Goal: Transaction & Acquisition: Book appointment/travel/reservation

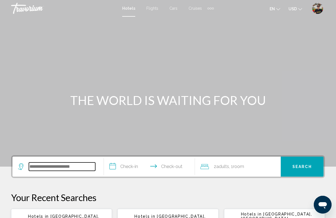
click at [55, 170] on input "Search widget" at bounding box center [62, 167] width 66 height 8
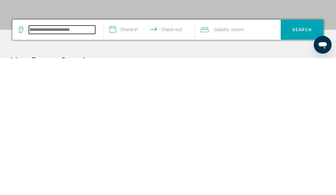
scroll to position [1, 0]
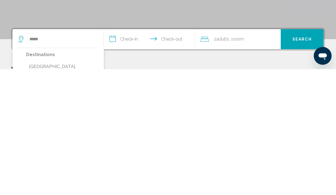
click at [58, 187] on button "[GEOGRAPHIC_DATA], [GEOGRAPHIC_DATA] (PAR)" at bounding box center [62, 196] width 72 height 18
type input "**********"
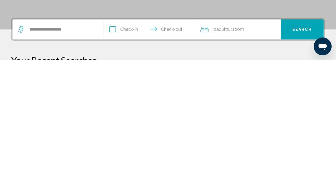
click at [124, 155] on input "**********" at bounding box center [151, 166] width 94 height 22
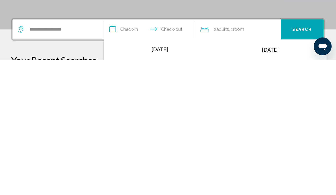
scroll to position [137, 0]
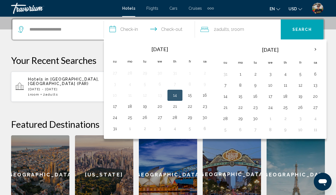
click at [318, 53] on th "Next month" at bounding box center [315, 49] width 15 height 12
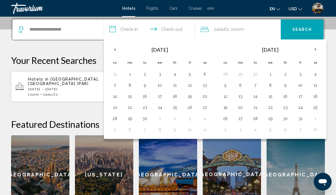
click at [318, 53] on th "Next month" at bounding box center [315, 49] width 15 height 12
click at [300, 121] on button "28" at bounding box center [300, 119] width 9 height 8
click at [318, 48] on th "Next month" at bounding box center [315, 49] width 15 height 12
click at [242, 75] on button "1" at bounding box center [240, 74] width 9 height 8
type input "**********"
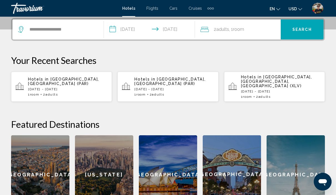
click at [306, 29] on span "Search" at bounding box center [302, 30] width 19 height 4
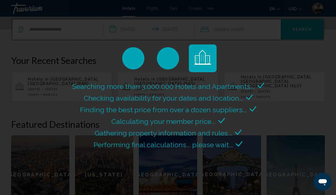
scroll to position [107, 0]
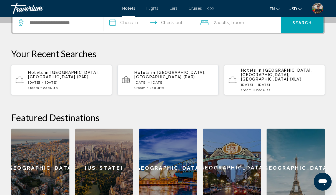
click at [291, 154] on div "[GEOGRAPHIC_DATA]" at bounding box center [296, 168] width 58 height 78
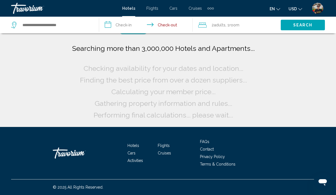
scroll to position [23, 0]
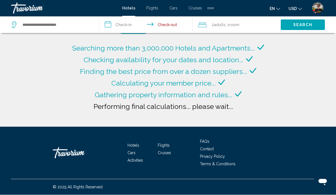
type input "**********"
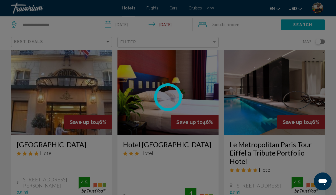
scroll to position [24, 0]
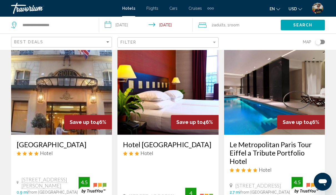
click at [123, 28] on input "**********" at bounding box center [147, 26] width 96 height 18
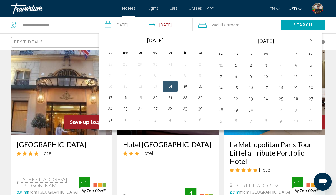
click at [312, 41] on th "Next month" at bounding box center [310, 40] width 15 height 12
click at [311, 43] on th "Next month" at bounding box center [310, 40] width 15 height 12
click at [296, 110] on button "28" at bounding box center [295, 110] width 9 height 8
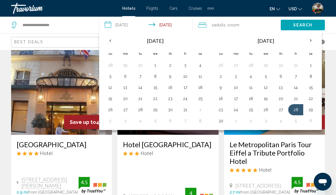
click at [314, 41] on th "Next month" at bounding box center [310, 40] width 15 height 12
click at [236, 65] on button "1" at bounding box center [235, 65] width 9 height 8
type input "**********"
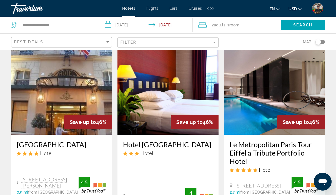
click at [302, 27] on span "Search" at bounding box center [302, 25] width 19 height 4
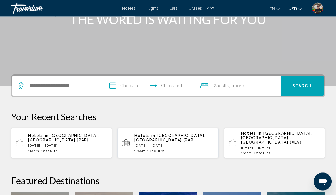
scroll to position [82, 0]
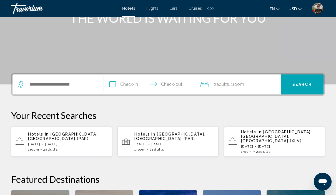
click at [58, 142] on p "[DATE] - [DATE]" at bounding box center [67, 144] width 79 height 4
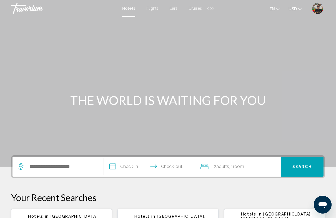
click at [299, 7] on icon "Change currency" at bounding box center [300, 9] width 4 height 4
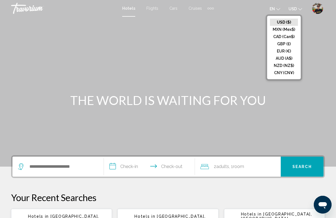
click at [285, 51] on button "EUR (€)" at bounding box center [284, 51] width 28 height 7
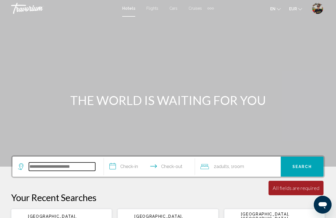
click at [86, 169] on input "Search widget" at bounding box center [62, 167] width 66 height 8
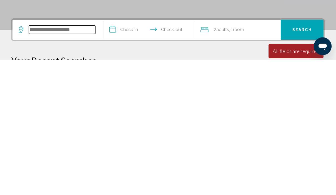
scroll to position [101, 0]
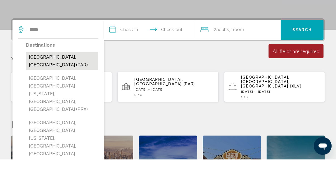
click at [51, 88] on button "[GEOGRAPHIC_DATA], [GEOGRAPHIC_DATA] (PAR)" at bounding box center [62, 97] width 72 height 18
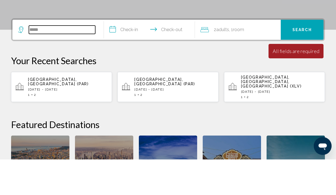
type input "**********"
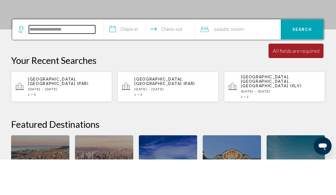
scroll to position [101, 0]
click at [129, 55] on input "**********" at bounding box center [151, 66] width 94 height 22
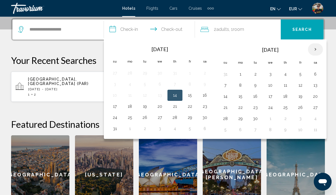
click at [315, 48] on th "Next month" at bounding box center [315, 49] width 15 height 12
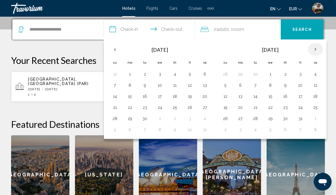
click at [315, 48] on th "Next month" at bounding box center [315, 49] width 15 height 12
click at [302, 120] on button "28" at bounding box center [300, 119] width 9 height 8
click at [315, 48] on th "Next month" at bounding box center [315, 49] width 15 height 12
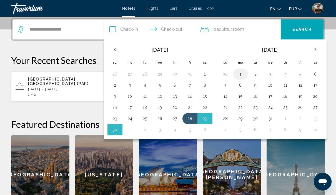
click at [239, 74] on button "1" at bounding box center [240, 74] width 9 height 8
type input "**********"
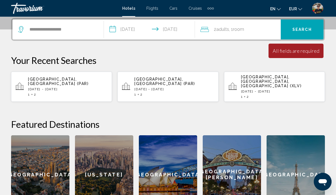
click at [293, 29] on span "Search" at bounding box center [302, 30] width 19 height 4
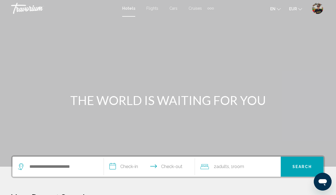
click at [276, 10] on button "en English Español Français Italiano Português русский" at bounding box center [275, 9] width 11 height 8
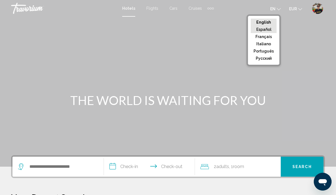
click at [271, 29] on button "Español" at bounding box center [264, 29] width 26 height 7
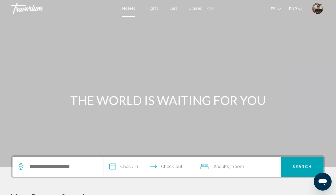
click at [296, 13] on div "es English Español Français Italiano Português русский EUR USD ($) MXN (Mex$) C…" at bounding box center [272, 9] width 106 height 12
click at [295, 18] on div "Main content" at bounding box center [168, 83] width 336 height 167
click at [296, 26] on div "Main content" at bounding box center [168, 83] width 336 height 167
click at [300, 7] on icon "Change currency" at bounding box center [300, 9] width 4 height 4
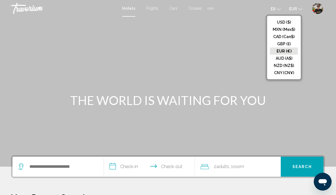
click at [290, 24] on button "USD ($)" at bounding box center [284, 22] width 28 height 7
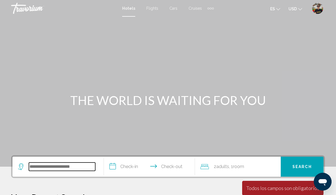
click at [61, 166] on input "Search widget" at bounding box center [62, 167] width 66 height 8
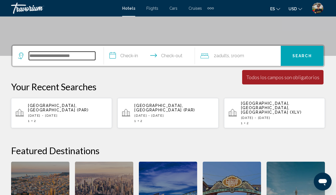
scroll to position [137, 0]
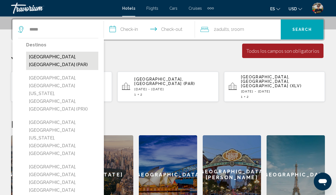
click at [63, 58] on button "[GEOGRAPHIC_DATA], [GEOGRAPHIC_DATA] (PAR)" at bounding box center [62, 61] width 72 height 18
type input "**********"
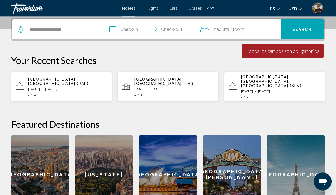
click at [132, 29] on input "**********" at bounding box center [151, 31] width 94 height 22
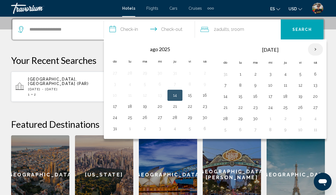
click at [319, 50] on th "Next month" at bounding box center [315, 49] width 15 height 12
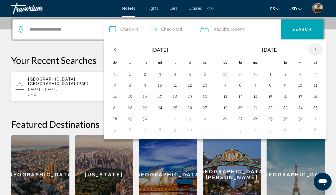
click at [321, 53] on th "Next month" at bounding box center [315, 49] width 15 height 12
click at [319, 121] on button "29" at bounding box center [315, 119] width 9 height 8
click at [317, 52] on th "Next month" at bounding box center [315, 49] width 15 height 12
click at [257, 77] on button "2" at bounding box center [255, 74] width 9 height 8
type input "**********"
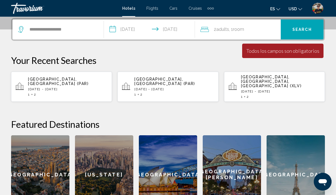
click at [305, 38] on button "Search" at bounding box center [302, 29] width 43 height 20
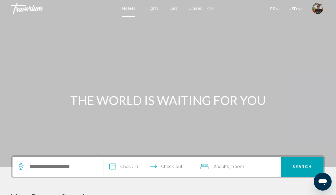
click at [275, 6] on button "es English Español Français Italiano Português русский" at bounding box center [275, 9] width 10 height 8
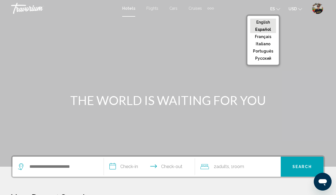
click at [269, 21] on button "English" at bounding box center [263, 22] width 26 height 7
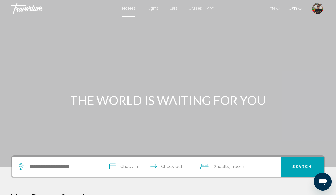
click at [322, 181] on icon "Abrir ventana de mensajería" at bounding box center [323, 182] width 8 height 7
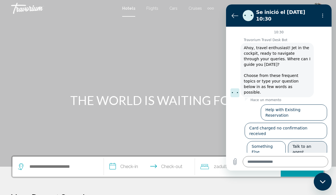
click at [316, 141] on button "Talk to an agent" at bounding box center [307, 149] width 39 height 16
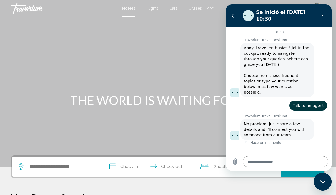
type textarea "*"
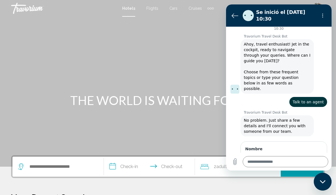
scroll to position [8, 0]
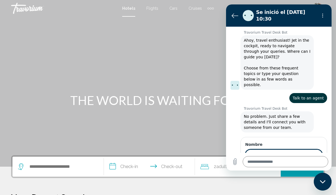
type input "**********"
click at [311, 168] on span "Siguiente" at bounding box center [309, 171] width 18 height 7
type textarea "*"
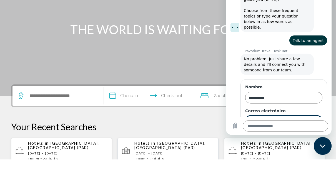
scroll to position [31, 0]
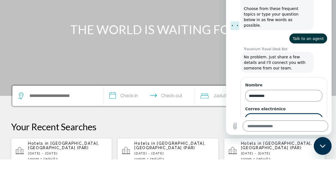
type input "**********"
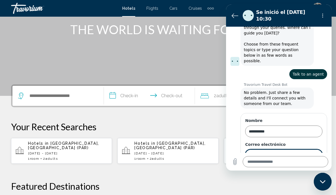
type textarea "*"
type input "**********"
click at [312, 168] on span "Siguiente" at bounding box center [309, 171] width 18 height 7
type textarea "*"
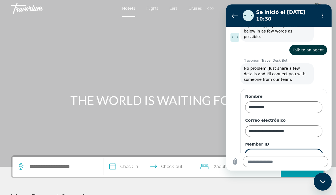
scroll to position [55, 0]
type input "*****"
click at [312, 168] on span "Siguiente" at bounding box center [309, 171] width 18 height 7
type textarea "*"
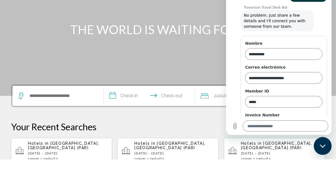
scroll to position [79, 0]
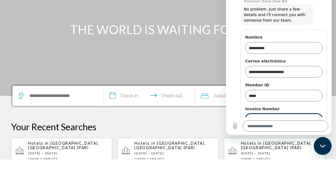
click at [310, 132] on span "Siguiente" at bounding box center [309, 135] width 18 height 7
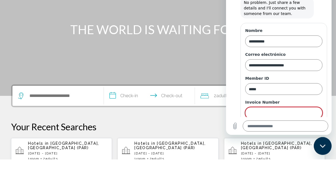
scroll to position [71, 0]
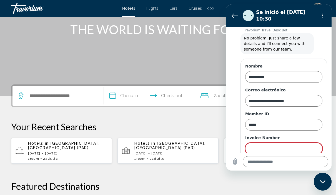
click at [270, 145] on input "Invoice Number" at bounding box center [283, 149] width 77 height 12
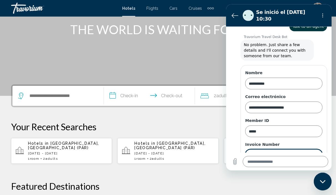
type input "********"
click at [312, 168] on span "Siguiente" at bounding box center [309, 171] width 18 height 7
type textarea "*"
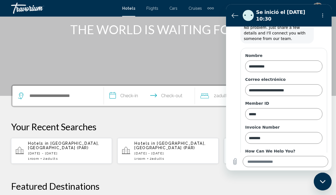
scroll to position [103, 0]
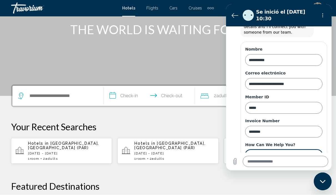
click at [315, 155] on div "**********" at bounding box center [283, 155] width 77 height 11
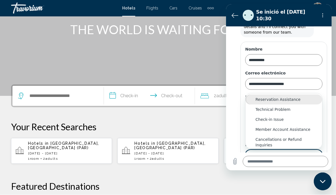
scroll to position [0, 0]
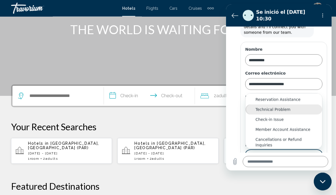
click at [276, 107] on div "Technical Problem" at bounding box center [284, 110] width 57 height 6
type input "**********"
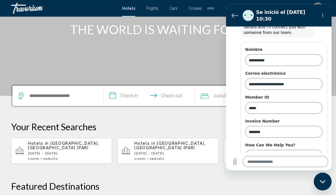
click at [314, 168] on span "Enviar" at bounding box center [312, 171] width 12 height 7
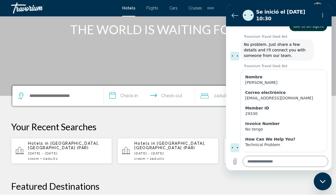
scroll to position [80, 0]
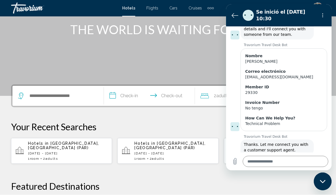
type textarea "*"
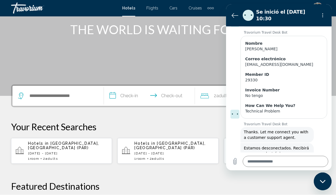
scroll to position [113, 0]
click at [263, 167] on textarea at bounding box center [286, 161] width 86 height 11
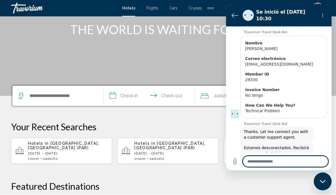
scroll to position [111, 0]
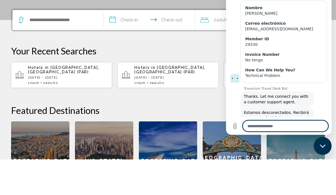
type textarea "*"
type textarea "**"
type textarea "*"
type textarea "***"
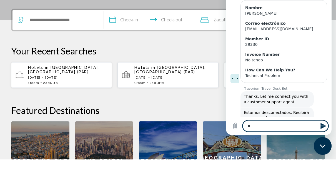
type textarea "*"
type textarea "****"
type textarea "*"
type textarea "*****"
type textarea "*"
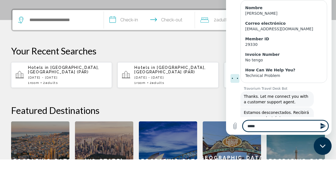
type textarea "******"
type textarea "*"
type textarea "*******"
type textarea "*"
type textarea "*******"
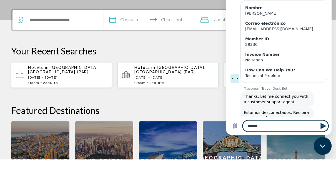
click at [323, 129] on icon "Enviar mensaje" at bounding box center [323, 126] width 5 height 6
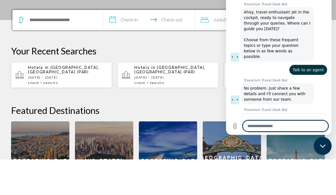
scroll to position [0, 0]
click at [209, 81] on p "Your Recent Searches" at bounding box center [168, 86] width 314 height 11
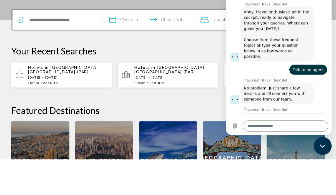
scroll to position [147, 0]
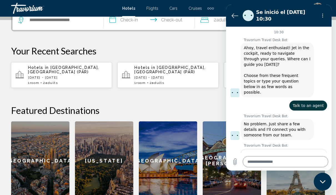
click at [324, 180] on icon "Cerrar ventana de mensajería" at bounding box center [323, 182] width 6 height 4
type textarea "*"
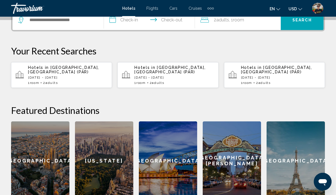
click at [311, 153] on div "[GEOGRAPHIC_DATA]" at bounding box center [296, 160] width 58 height 78
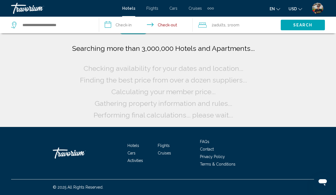
scroll to position [23, 0]
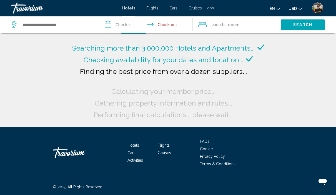
type input "**********"
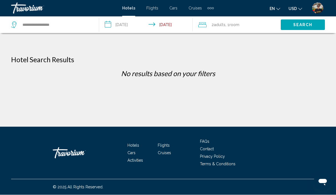
click at [128, 27] on input "**********" at bounding box center [147, 26] width 96 height 18
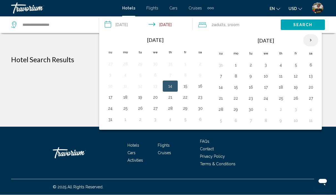
click at [313, 42] on th "Next month" at bounding box center [310, 40] width 15 height 12
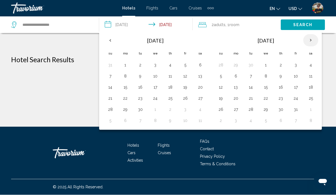
click at [313, 42] on th "Next month" at bounding box center [310, 40] width 15 height 12
click at [297, 112] on button "28" at bounding box center [295, 110] width 9 height 8
click at [316, 42] on th "Next month" at bounding box center [310, 40] width 15 height 12
click at [253, 68] on button "2" at bounding box center [250, 65] width 9 height 8
type input "**********"
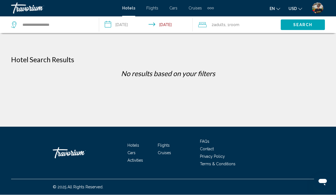
click at [310, 28] on span "Search" at bounding box center [302, 25] width 19 height 4
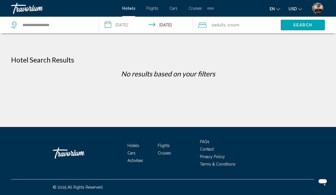
click at [74, 50] on div "**********" at bounding box center [168, 63] width 336 height 127
click at [74, 53] on div "**********" at bounding box center [168, 63] width 336 height 127
click at [49, 50] on div "**********" at bounding box center [168, 63] width 336 height 127
click at [18, 53] on div "**********" at bounding box center [168, 63] width 336 height 127
click at [17, 50] on div "**********" at bounding box center [168, 63] width 336 height 127
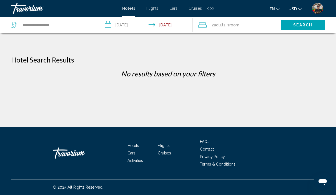
click at [19, 49] on div "**********" at bounding box center [168, 63] width 336 height 127
click at [54, 52] on div "**********" at bounding box center [168, 63] width 336 height 127
click at [74, 56] on h1 "Hotel Search Results" at bounding box center [42, 60] width 63 height 8
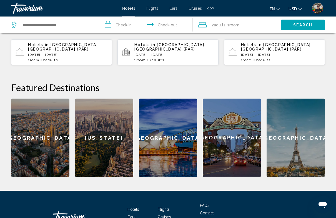
scroll to position [171, 0]
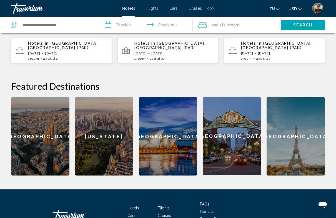
click at [300, 118] on div "[GEOGRAPHIC_DATA]" at bounding box center [296, 136] width 58 height 78
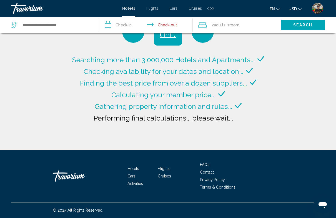
type input "**********"
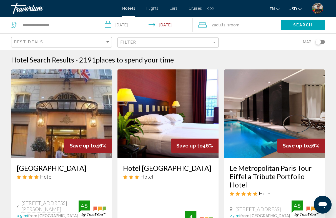
click at [131, 30] on input "**********" at bounding box center [147, 26] width 96 height 18
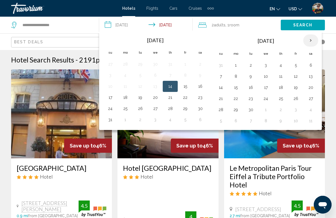
click at [315, 41] on th "Next month" at bounding box center [310, 40] width 15 height 12
click at [312, 41] on th "Next month" at bounding box center [310, 40] width 15 height 12
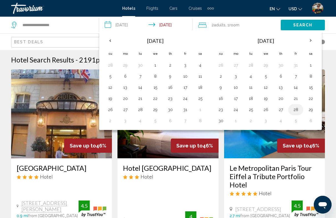
click at [298, 111] on button "28" at bounding box center [295, 110] width 9 height 8
click at [312, 41] on th "Next month" at bounding box center [310, 40] width 15 height 12
click at [251, 65] on button "2" at bounding box center [250, 65] width 9 height 8
type input "**********"
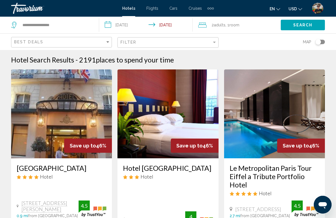
click at [302, 22] on button "Search" at bounding box center [303, 25] width 44 height 10
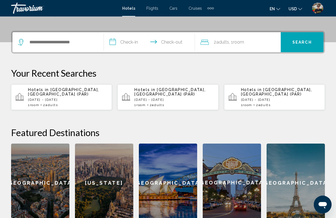
scroll to position [124, 0]
click at [312, 162] on div "[GEOGRAPHIC_DATA]" at bounding box center [296, 183] width 58 height 78
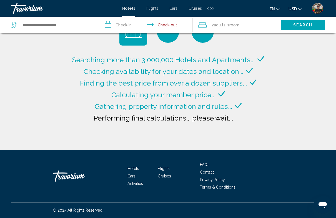
type input "**********"
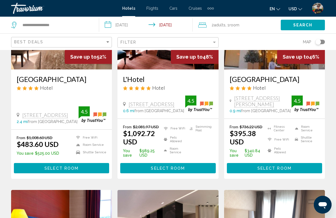
scroll to position [89, 0]
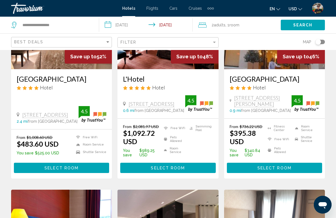
click at [195, 173] on button "Select Room" at bounding box center [167, 168] width 95 height 10
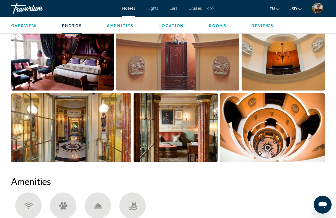
scroll to position [381, 0]
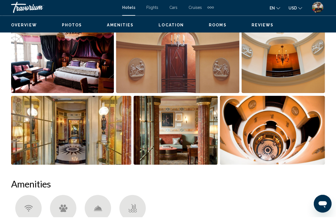
click at [106, 83] on img "Open full-screen image slider" at bounding box center [62, 59] width 103 height 69
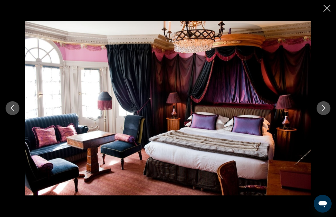
click at [323, 109] on icon "Next image" at bounding box center [323, 109] width 7 height 7
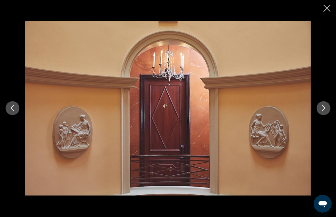
click at [322, 113] on button "Next image" at bounding box center [324, 109] width 14 height 14
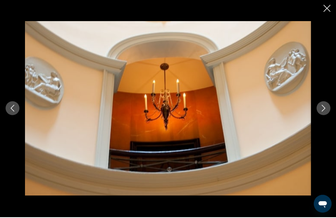
click at [324, 110] on icon "Next image" at bounding box center [324, 109] width 4 height 7
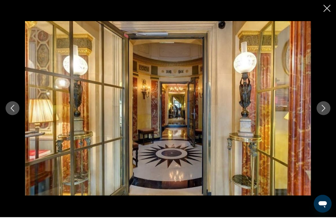
click at [323, 110] on icon "Next image" at bounding box center [324, 109] width 4 height 7
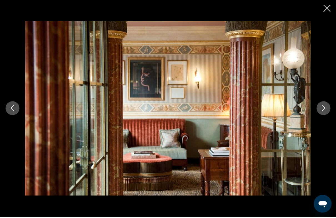
click at [322, 110] on icon "Next image" at bounding box center [323, 109] width 7 height 7
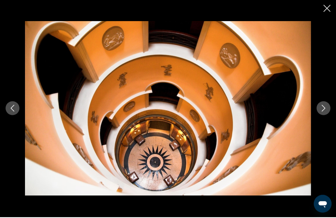
click at [325, 110] on icon "Next image" at bounding box center [323, 109] width 7 height 7
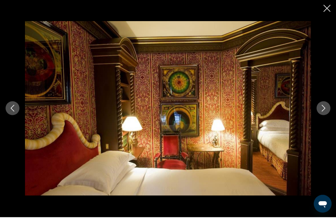
click at [327, 109] on button "Next image" at bounding box center [324, 109] width 14 height 14
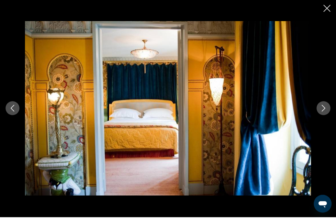
click at [325, 109] on icon "Next image" at bounding box center [323, 109] width 7 height 7
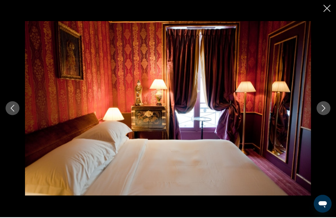
click at [326, 109] on icon "Next image" at bounding box center [323, 109] width 7 height 7
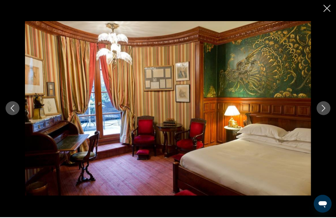
click at [327, 108] on button "Next image" at bounding box center [324, 109] width 14 height 14
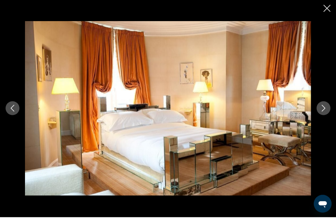
click at [327, 108] on button "Next image" at bounding box center [324, 109] width 14 height 14
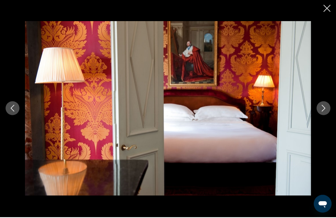
click at [326, 108] on icon "Next image" at bounding box center [323, 109] width 7 height 7
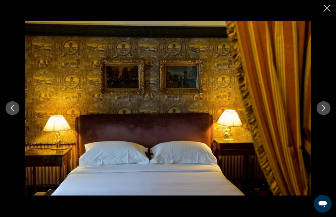
click at [327, 108] on button "Next image" at bounding box center [324, 109] width 14 height 14
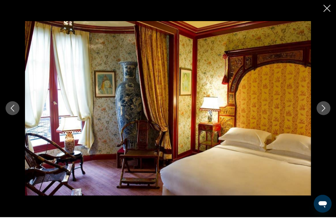
click at [326, 109] on icon "Next image" at bounding box center [323, 109] width 7 height 7
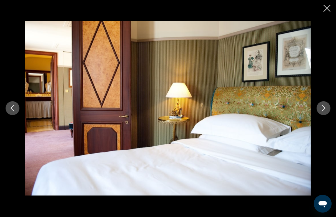
click at [329, 108] on button "Next image" at bounding box center [324, 109] width 14 height 14
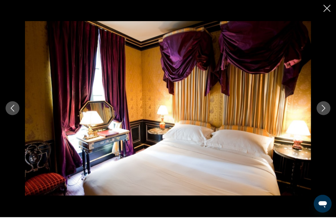
click at [327, 108] on button "Next image" at bounding box center [324, 109] width 14 height 14
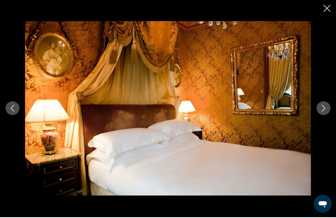
click at [327, 108] on icon "Next image" at bounding box center [323, 109] width 7 height 7
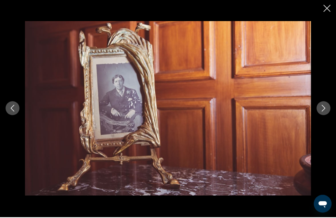
click at [327, 108] on icon "Next image" at bounding box center [323, 109] width 7 height 7
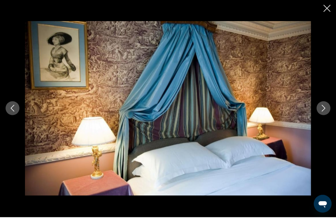
click at [327, 108] on icon "Next image" at bounding box center [323, 109] width 7 height 7
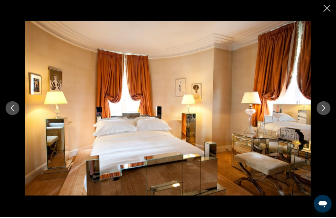
click at [326, 108] on icon "Next image" at bounding box center [323, 109] width 7 height 7
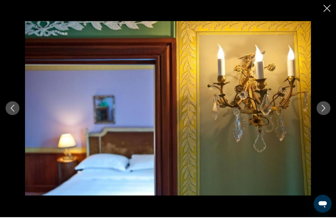
click at [326, 109] on icon "Next image" at bounding box center [323, 109] width 7 height 7
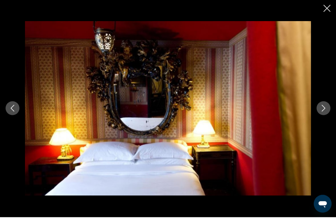
click at [325, 108] on icon "Next image" at bounding box center [323, 109] width 7 height 7
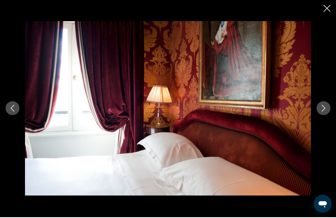
click at [326, 108] on icon "Next image" at bounding box center [323, 109] width 7 height 7
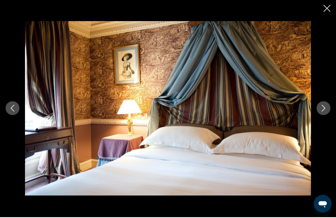
click at [325, 108] on icon "Next image" at bounding box center [324, 109] width 4 height 7
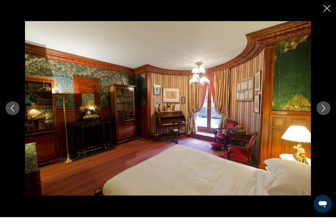
click at [325, 109] on icon "Next image" at bounding box center [323, 109] width 7 height 7
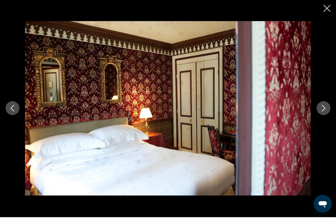
click at [325, 108] on icon "Next image" at bounding box center [324, 109] width 4 height 7
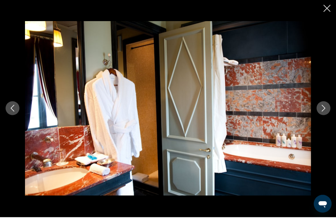
click at [325, 109] on icon "Next image" at bounding box center [323, 109] width 7 height 7
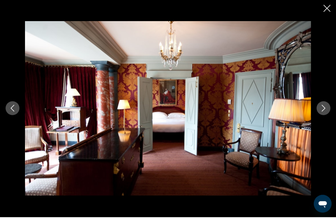
click at [325, 109] on icon "Next image" at bounding box center [324, 109] width 4 height 7
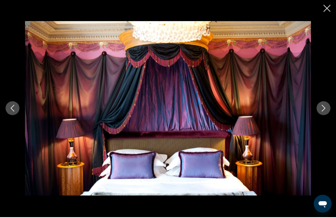
click at [325, 109] on icon "Next image" at bounding box center [323, 109] width 7 height 7
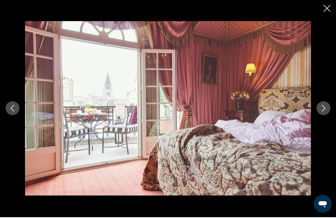
click at [326, 109] on icon "Next image" at bounding box center [323, 109] width 7 height 7
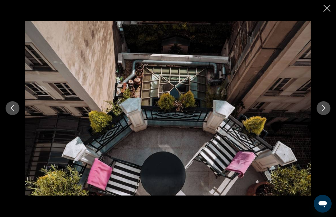
click at [326, 109] on icon "Next image" at bounding box center [323, 109] width 7 height 7
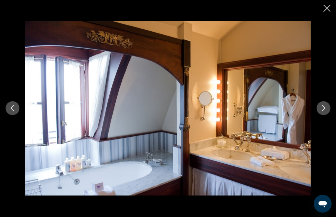
click at [325, 109] on icon "Next image" at bounding box center [324, 109] width 4 height 7
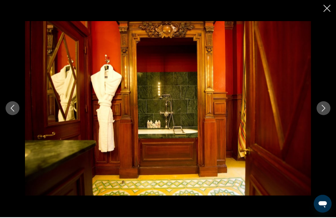
click at [326, 109] on icon "Next image" at bounding box center [323, 109] width 7 height 7
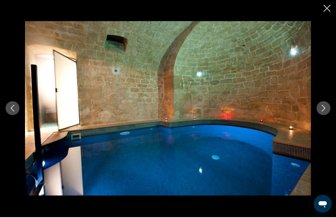
click at [325, 109] on icon "Next image" at bounding box center [324, 109] width 4 height 7
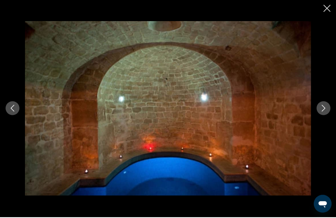
click at [324, 109] on icon "Next image" at bounding box center [323, 109] width 7 height 7
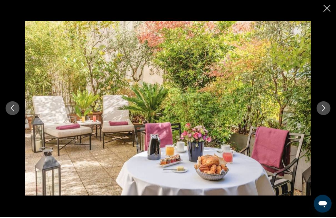
click at [323, 109] on icon "Next image" at bounding box center [323, 109] width 7 height 7
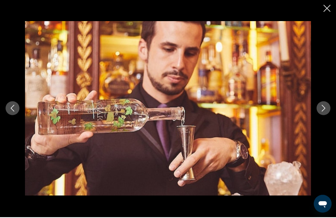
click at [323, 108] on icon "Next image" at bounding box center [323, 109] width 7 height 7
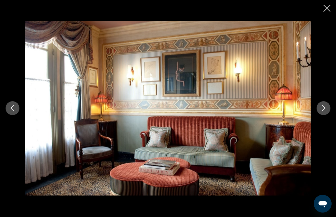
click at [323, 109] on icon "Next image" at bounding box center [323, 109] width 7 height 7
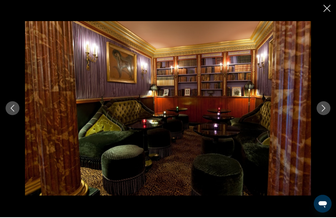
click at [321, 111] on button "Next image" at bounding box center [324, 109] width 14 height 14
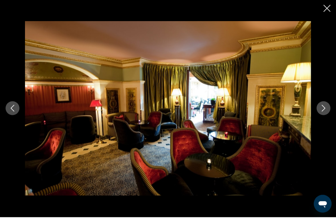
click at [322, 109] on icon "Next image" at bounding box center [323, 109] width 7 height 7
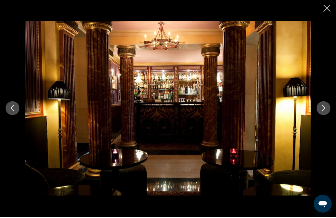
click at [323, 110] on icon "Next image" at bounding box center [324, 109] width 4 height 7
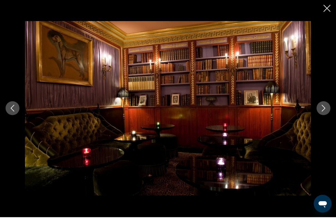
click at [325, 108] on icon "Next image" at bounding box center [324, 109] width 4 height 7
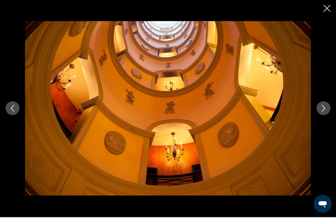
click at [330, 10] on icon "Close slideshow" at bounding box center [327, 9] width 7 height 7
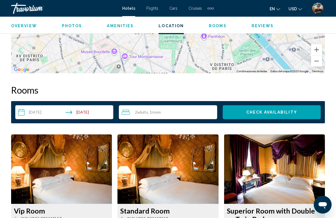
scroll to position [737, 0]
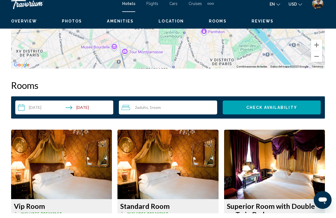
click at [40, 108] on input "**********" at bounding box center [65, 113] width 100 height 16
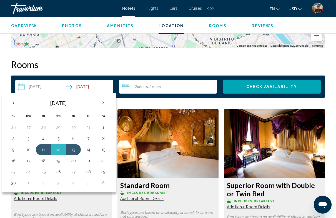
scroll to position [767, 0]
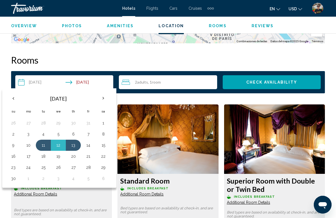
click at [91, 170] on button "28" at bounding box center [88, 168] width 9 height 8
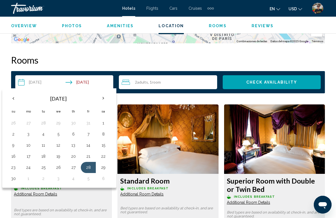
click at [108, 99] on th "Next month" at bounding box center [103, 98] width 15 height 12
click at [31, 121] on button "1" at bounding box center [28, 123] width 9 height 8
type input "**********"
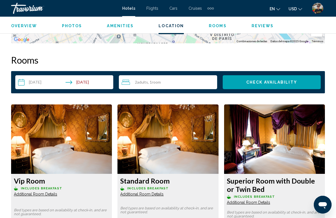
click at [264, 77] on button "Check Availability" at bounding box center [272, 82] width 98 height 14
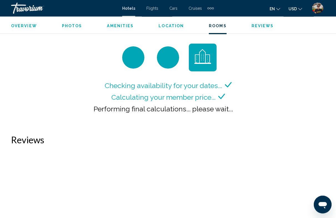
scroll to position [829, 0]
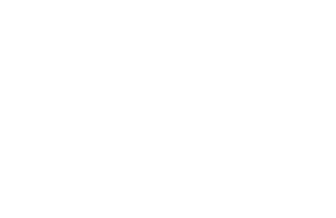
scroll to position [14, 0]
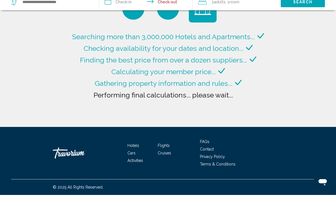
type input "**********"
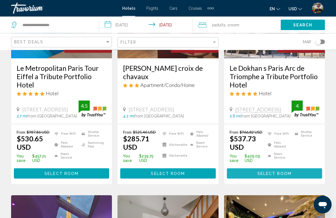
scroll to position [310, 0]
click at [269, 176] on span "Select Room" at bounding box center [275, 173] width 34 height 4
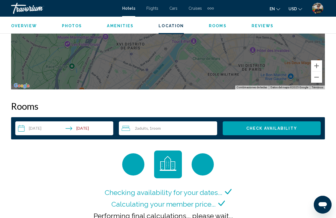
scroll to position [736, 0]
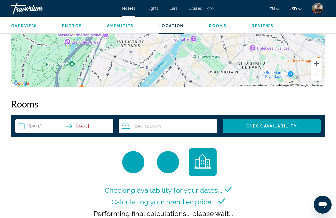
click at [44, 131] on input "**********" at bounding box center [65, 127] width 100 height 16
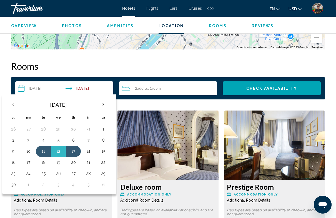
scroll to position [776, 0]
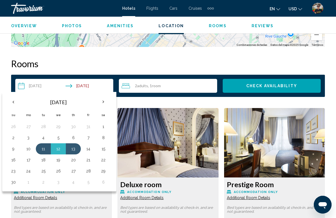
click at [90, 172] on button "28" at bounding box center [88, 171] width 9 height 8
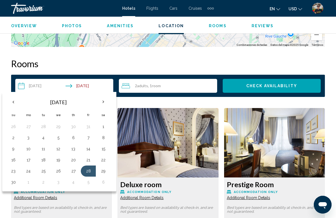
click at [104, 103] on th "Next month" at bounding box center [103, 102] width 15 height 12
click at [33, 126] on button "1" at bounding box center [28, 127] width 9 height 8
type input "**********"
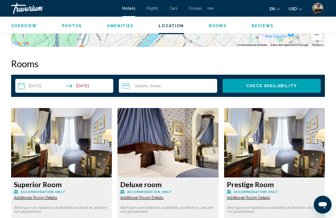
click at [285, 84] on span "Check Availability" at bounding box center [271, 86] width 51 height 4
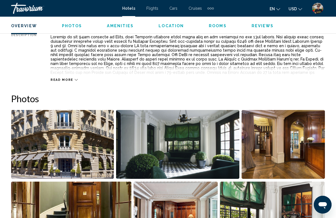
scroll to position [309, 0]
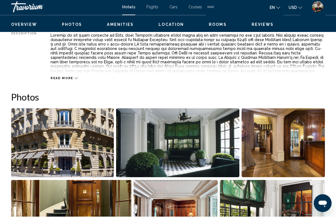
click at [97, 134] on img "Open full-screen image slider" at bounding box center [62, 144] width 103 height 69
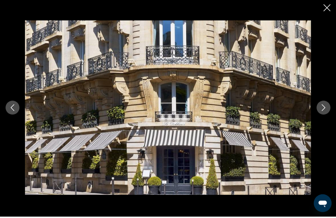
click at [325, 107] on icon "Next image" at bounding box center [323, 109] width 7 height 7
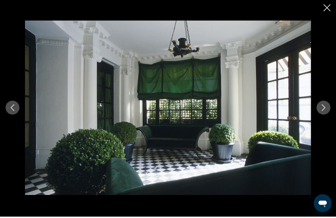
click at [321, 108] on icon "Next image" at bounding box center [323, 109] width 7 height 7
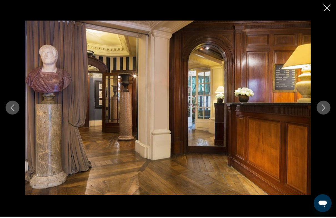
click at [322, 104] on button "Next image" at bounding box center [324, 109] width 14 height 14
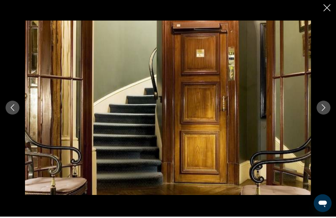
click at [323, 102] on button "Next image" at bounding box center [324, 109] width 14 height 14
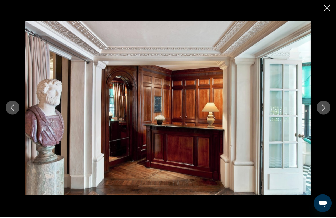
click at [322, 103] on button "Next image" at bounding box center [324, 109] width 14 height 14
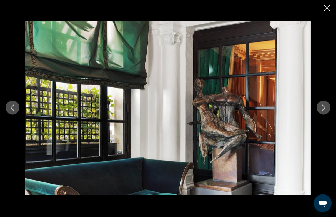
click at [323, 102] on button "Next image" at bounding box center [324, 109] width 14 height 14
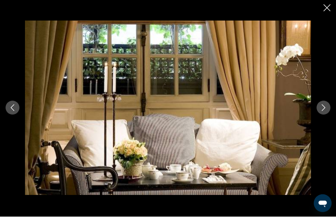
click at [324, 102] on button "Next image" at bounding box center [324, 109] width 14 height 14
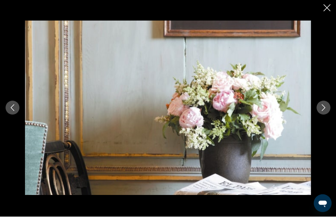
click at [322, 102] on button "Next image" at bounding box center [324, 109] width 14 height 14
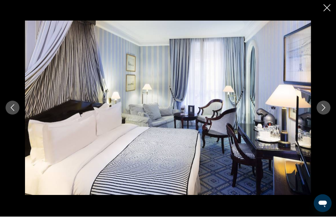
click at [325, 102] on button "Next image" at bounding box center [324, 109] width 14 height 14
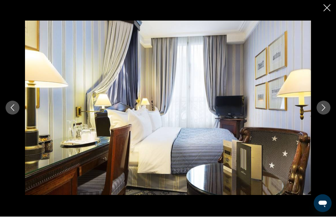
click at [324, 102] on button "Next image" at bounding box center [324, 109] width 14 height 14
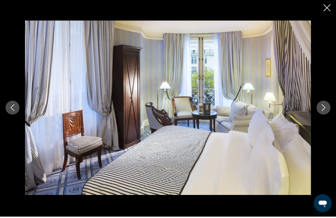
click at [325, 102] on button "Next image" at bounding box center [324, 109] width 14 height 14
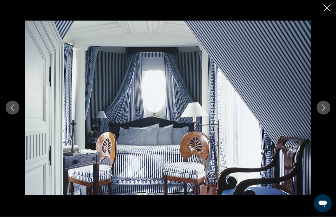
click at [324, 99] on div "Main content" at bounding box center [168, 109] width 336 height 174
click at [324, 102] on button "Next image" at bounding box center [324, 109] width 14 height 14
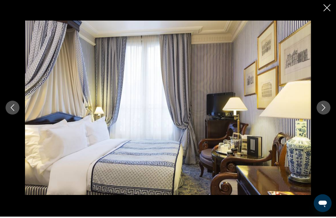
click at [325, 103] on button "Next image" at bounding box center [324, 109] width 14 height 14
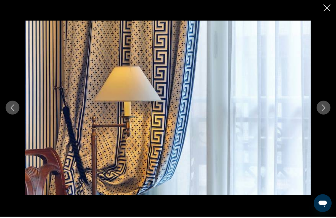
click at [325, 102] on button "Next image" at bounding box center [324, 109] width 14 height 14
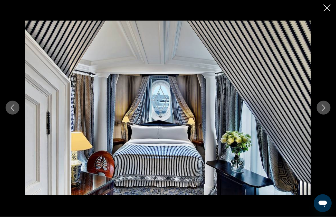
click at [325, 102] on button "Next image" at bounding box center [324, 109] width 14 height 14
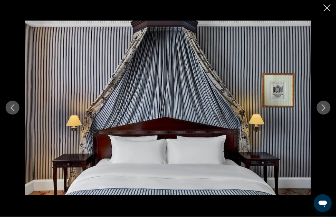
click at [325, 102] on button "Next image" at bounding box center [324, 109] width 14 height 14
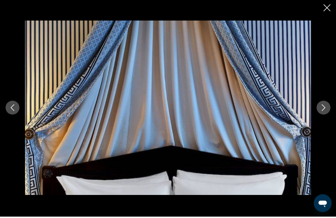
click at [324, 102] on button "Next image" at bounding box center [324, 109] width 14 height 14
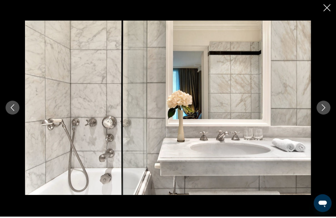
click at [324, 102] on button "Next image" at bounding box center [324, 109] width 14 height 14
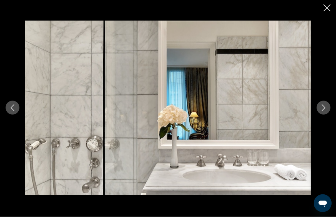
click at [325, 102] on button "Next image" at bounding box center [324, 109] width 14 height 14
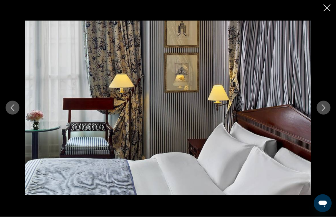
click at [324, 102] on button "Next image" at bounding box center [324, 109] width 14 height 14
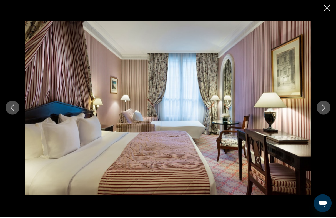
click at [323, 103] on button "Next image" at bounding box center [324, 109] width 14 height 14
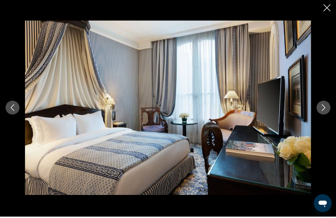
click at [323, 102] on button "Next image" at bounding box center [324, 109] width 14 height 14
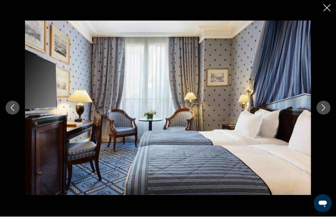
click at [324, 102] on button "Next image" at bounding box center [324, 109] width 14 height 14
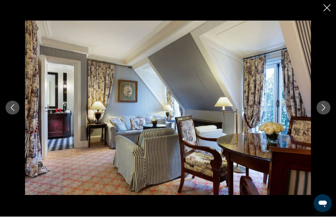
click at [325, 102] on button "Next image" at bounding box center [324, 109] width 14 height 14
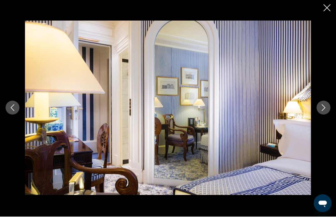
click at [325, 102] on button "Next image" at bounding box center [324, 109] width 14 height 14
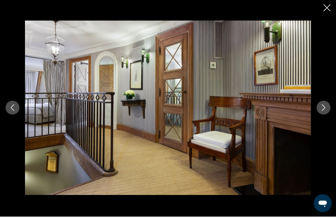
click at [325, 102] on button "Next image" at bounding box center [324, 109] width 14 height 14
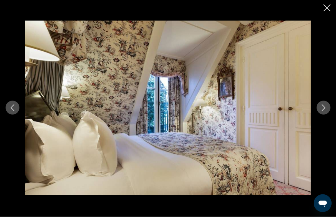
click at [324, 102] on button "Next image" at bounding box center [324, 109] width 14 height 14
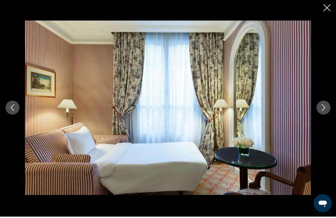
click at [325, 102] on button "Next image" at bounding box center [324, 109] width 14 height 14
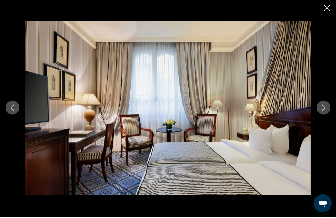
click at [325, 103] on button "Next image" at bounding box center [324, 109] width 14 height 14
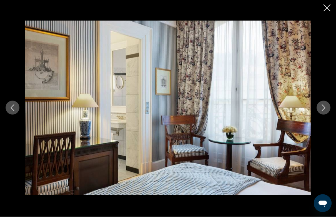
click at [325, 102] on button "Next image" at bounding box center [324, 109] width 14 height 14
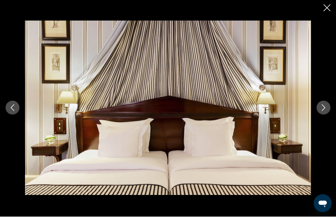
click at [325, 102] on button "Next image" at bounding box center [324, 109] width 14 height 14
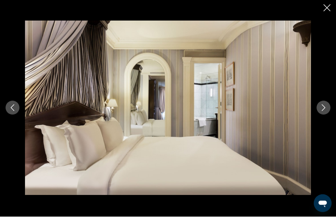
click at [325, 102] on button "Next image" at bounding box center [324, 109] width 14 height 14
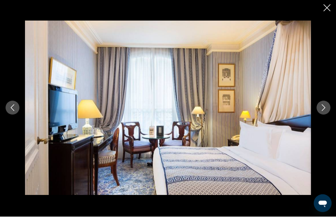
click at [325, 102] on button "Next image" at bounding box center [324, 109] width 14 height 14
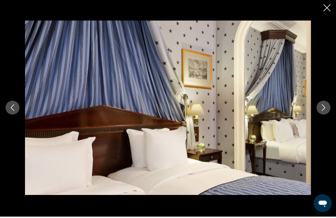
click at [326, 102] on button "Next image" at bounding box center [324, 109] width 14 height 14
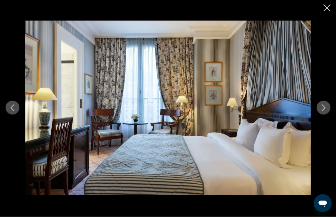
click at [325, 102] on button "Next image" at bounding box center [324, 109] width 14 height 14
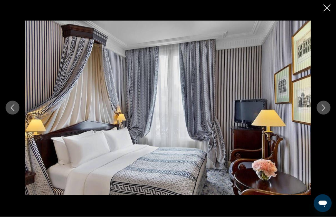
click at [325, 102] on button "Next image" at bounding box center [324, 109] width 14 height 14
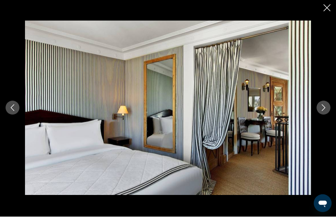
click at [324, 103] on button "Next image" at bounding box center [324, 109] width 14 height 14
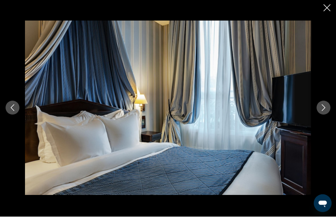
click at [325, 106] on icon "Next image" at bounding box center [323, 109] width 7 height 7
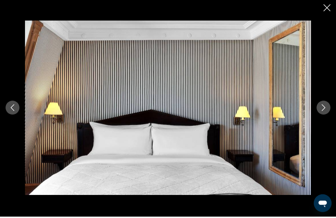
click at [328, 105] on button "Next image" at bounding box center [324, 109] width 14 height 14
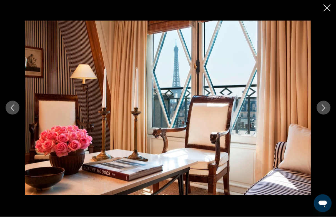
click at [322, 106] on icon "Next image" at bounding box center [323, 109] width 7 height 7
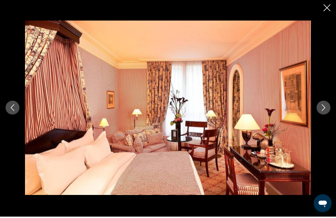
click at [324, 108] on icon "Next image" at bounding box center [323, 109] width 7 height 7
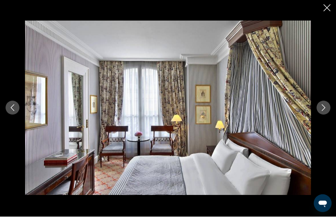
click at [325, 106] on icon "Next image" at bounding box center [323, 109] width 7 height 7
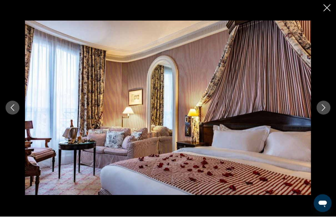
click at [328, 105] on button "Next image" at bounding box center [324, 109] width 14 height 14
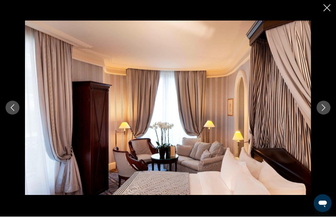
click at [328, 105] on button "Next image" at bounding box center [324, 109] width 14 height 14
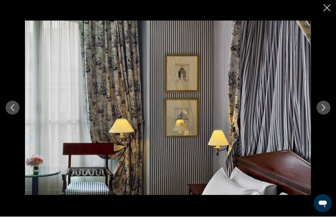
click at [324, 107] on icon "Next image" at bounding box center [323, 109] width 7 height 7
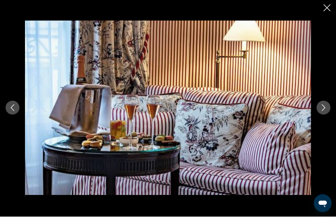
click at [324, 106] on icon "Next image" at bounding box center [324, 109] width 4 height 7
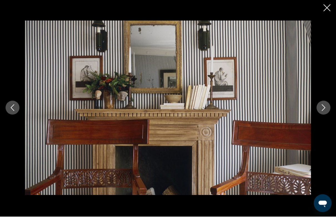
click at [325, 106] on icon "Next image" at bounding box center [323, 109] width 7 height 7
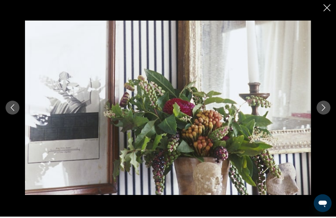
click at [323, 107] on icon "Next image" at bounding box center [323, 109] width 7 height 7
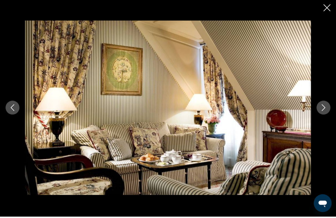
click at [323, 108] on icon "Next image" at bounding box center [323, 109] width 7 height 7
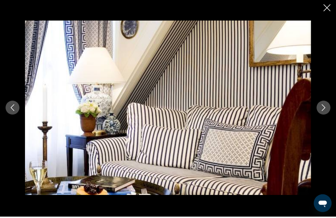
click at [323, 106] on icon "Next image" at bounding box center [323, 109] width 7 height 7
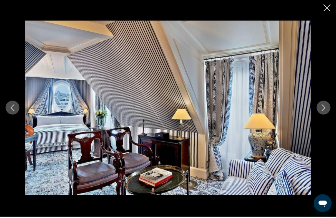
click at [323, 107] on icon "Next image" at bounding box center [323, 109] width 7 height 7
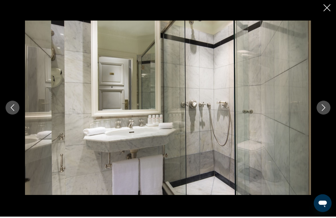
click at [323, 106] on icon "Next image" at bounding box center [324, 109] width 4 height 7
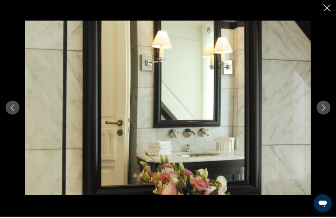
click at [323, 106] on icon "Next image" at bounding box center [323, 109] width 7 height 7
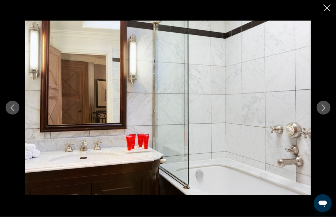
click at [324, 106] on icon "Next image" at bounding box center [323, 109] width 7 height 7
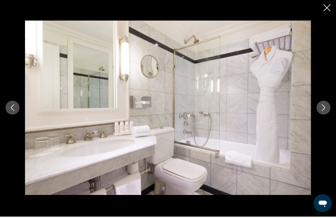
click at [323, 106] on icon "Next image" at bounding box center [323, 109] width 7 height 7
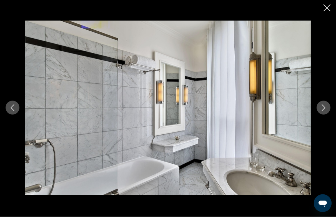
click at [322, 107] on icon "Next image" at bounding box center [323, 109] width 7 height 7
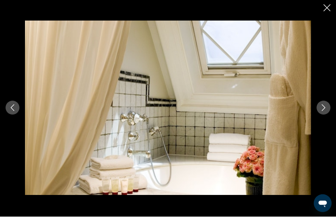
click at [322, 106] on icon "Next image" at bounding box center [323, 109] width 7 height 7
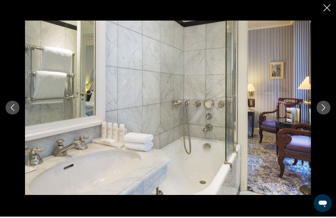
click at [321, 106] on icon "Next image" at bounding box center [323, 109] width 7 height 7
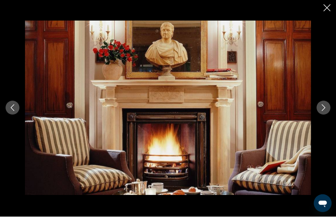
click at [12, 106] on icon "Previous image" at bounding box center [12, 109] width 7 height 7
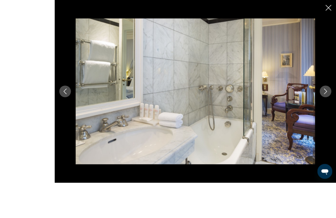
scroll to position [321, 0]
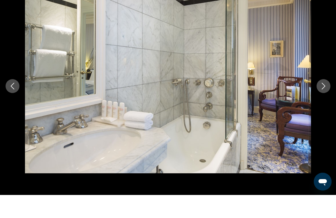
click at [330, 102] on button "Next image" at bounding box center [324, 109] width 14 height 14
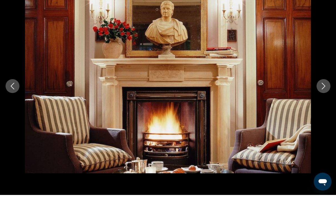
click at [321, 102] on button "Next image" at bounding box center [324, 109] width 14 height 14
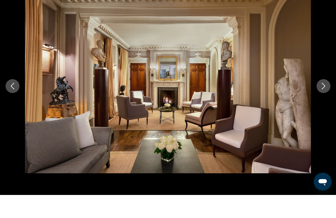
click at [321, 102] on button "Next image" at bounding box center [324, 109] width 14 height 14
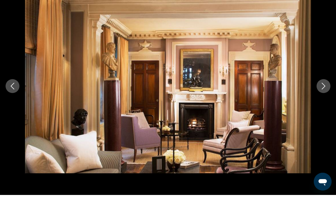
click at [321, 106] on icon "Next image" at bounding box center [323, 109] width 7 height 7
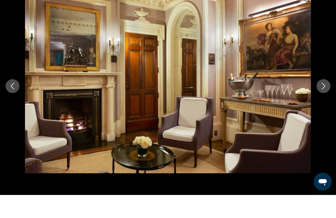
click at [323, 106] on icon "Next image" at bounding box center [324, 109] width 4 height 7
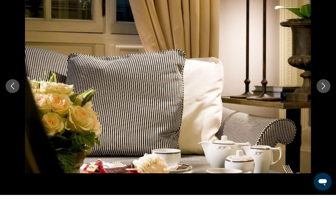
click at [325, 106] on icon "Next image" at bounding box center [323, 109] width 7 height 7
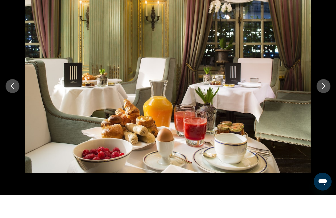
click at [326, 106] on icon "Next image" at bounding box center [323, 109] width 7 height 7
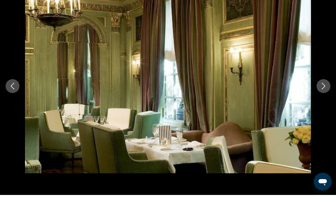
click at [327, 102] on button "Next image" at bounding box center [324, 109] width 14 height 14
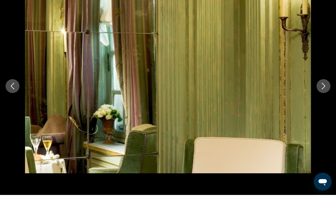
click at [327, 102] on button "Next image" at bounding box center [324, 109] width 14 height 14
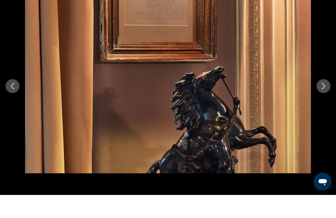
click at [326, 106] on icon "Next image" at bounding box center [323, 109] width 7 height 7
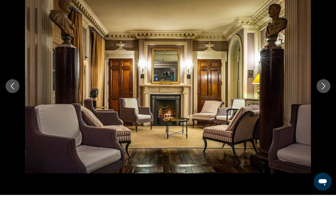
click at [326, 106] on icon "Next image" at bounding box center [323, 109] width 7 height 7
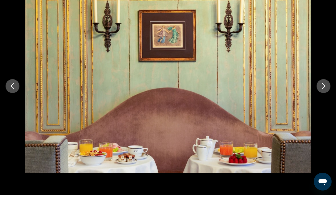
click at [326, 106] on icon "Next image" at bounding box center [323, 109] width 7 height 7
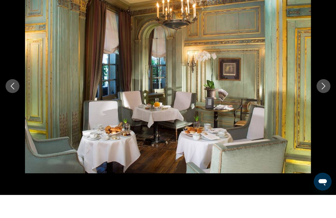
click at [325, 106] on icon "Next image" at bounding box center [323, 109] width 7 height 7
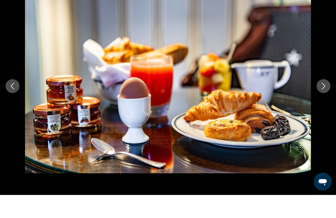
click at [323, 106] on icon "Next image" at bounding box center [323, 109] width 7 height 7
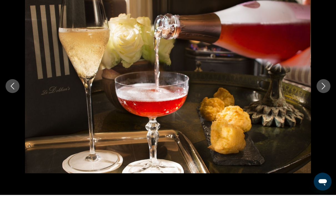
click at [324, 106] on icon "Next image" at bounding box center [323, 109] width 7 height 7
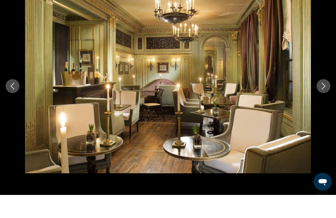
click at [325, 106] on icon "Next image" at bounding box center [323, 109] width 7 height 7
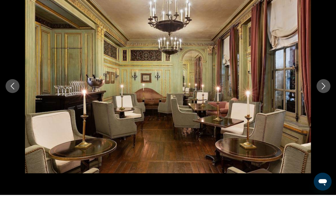
click at [324, 106] on icon "Next image" at bounding box center [324, 109] width 4 height 7
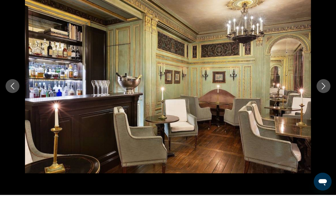
click at [325, 106] on icon "Next image" at bounding box center [324, 109] width 4 height 7
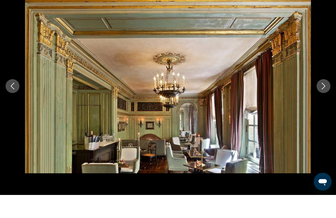
click at [324, 106] on icon "Next image" at bounding box center [323, 109] width 7 height 7
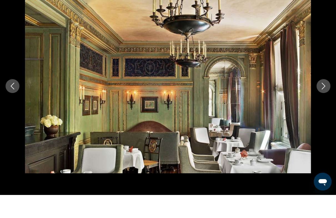
click at [325, 106] on icon "Next image" at bounding box center [323, 109] width 7 height 7
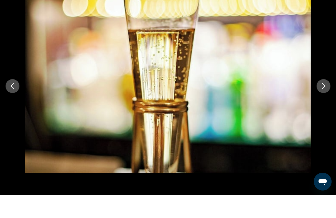
click at [324, 106] on icon "Next image" at bounding box center [323, 109] width 7 height 7
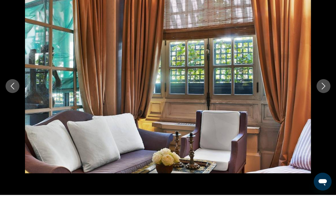
click at [323, 106] on icon "Next image" at bounding box center [324, 109] width 4 height 7
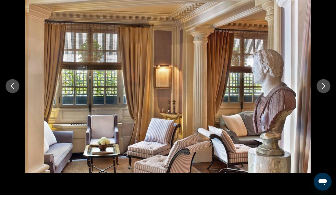
click at [324, 106] on icon "Next image" at bounding box center [323, 109] width 7 height 7
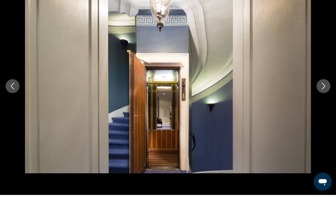
click at [324, 106] on icon "Next image" at bounding box center [323, 109] width 7 height 7
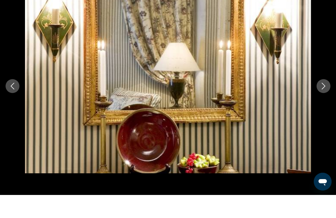
click at [325, 106] on icon "Next image" at bounding box center [323, 109] width 7 height 7
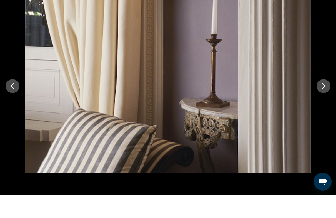
click at [325, 106] on icon "Next image" at bounding box center [323, 109] width 7 height 7
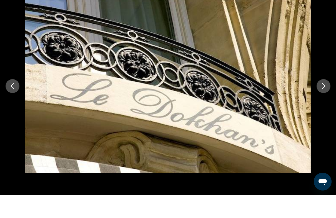
click at [328, 102] on button "Next image" at bounding box center [324, 109] width 14 height 14
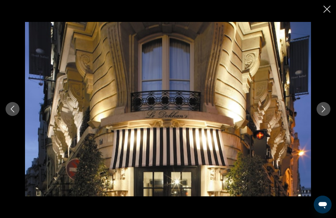
scroll to position [173, 0]
click at [325, 6] on icon "Close slideshow" at bounding box center [327, 9] width 7 height 7
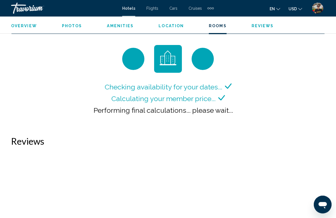
scroll to position [828, 0]
